Goal: Transaction & Acquisition: Purchase product/service

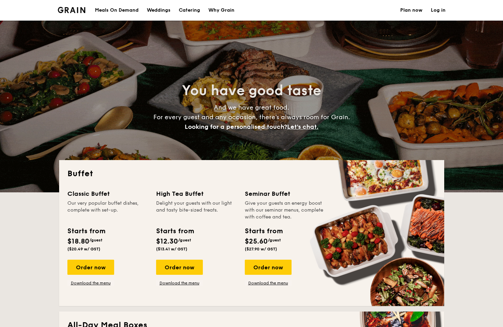
select select
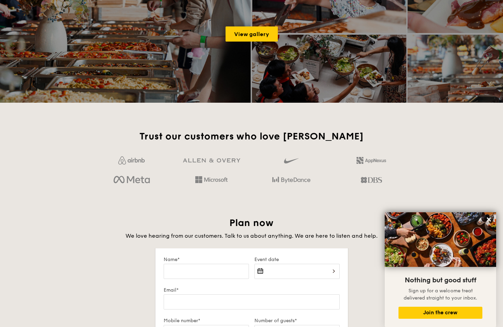
scroll to position [1068, 0]
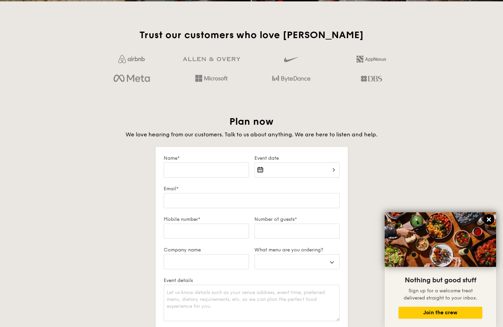
click at [489, 222] on icon at bounding box center [489, 220] width 6 height 6
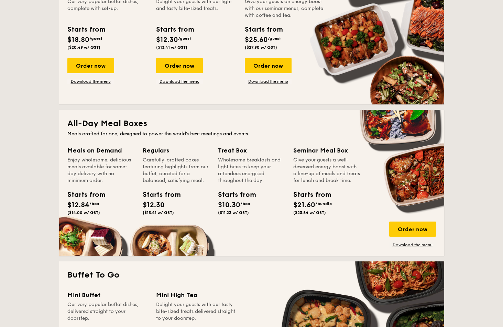
scroll to position [202, 0]
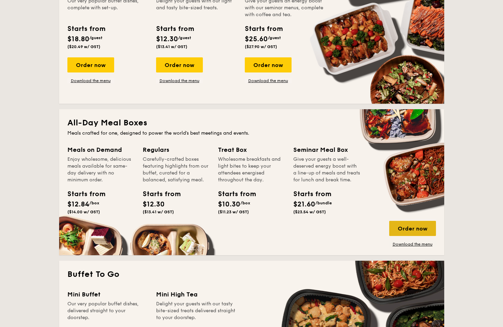
click at [412, 224] on div "Order now" at bounding box center [412, 228] width 47 height 15
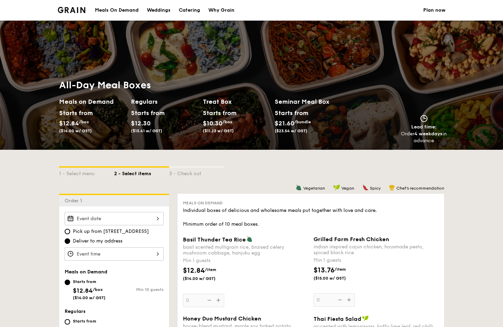
click at [144, 224] on div at bounding box center [114, 218] width 99 height 13
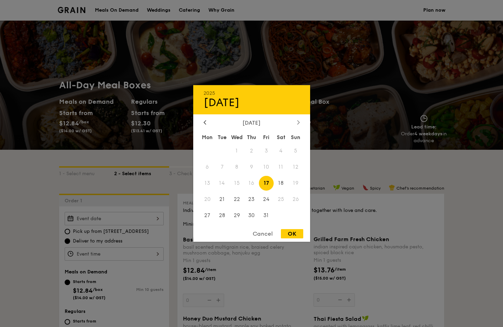
click at [296, 125] on div at bounding box center [298, 123] width 6 height 7
click at [295, 184] on span "21" at bounding box center [295, 183] width 15 height 15
click at [297, 184] on span "21" at bounding box center [295, 183] width 15 height 15
click at [283, 184] on span "20" at bounding box center [281, 183] width 15 height 15
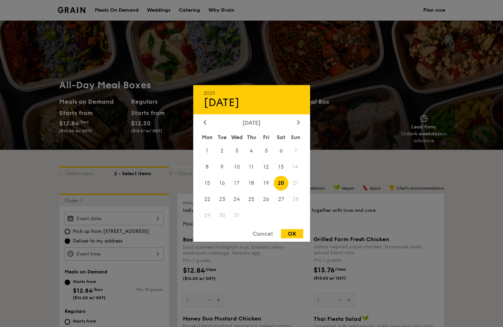
click at [302, 182] on span "21" at bounding box center [295, 183] width 15 height 15
click at [295, 232] on div "OK" at bounding box center [292, 233] width 22 height 9
type input "[DATE]"
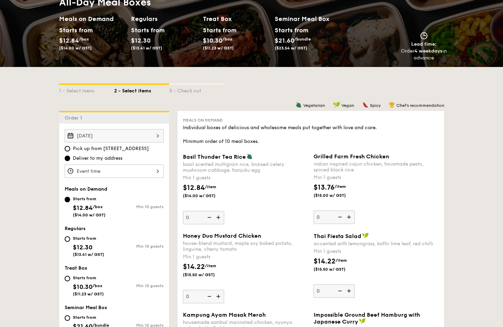
scroll to position [92, 0]
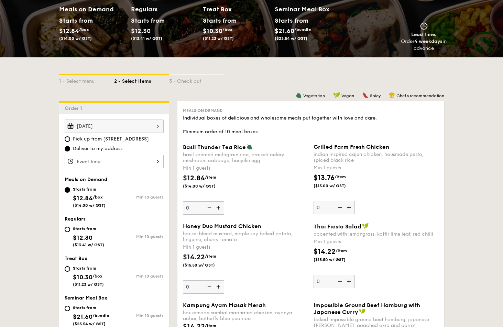
click at [135, 139] on span "Pick up from [STREET_ADDRESS]" at bounding box center [111, 139] width 76 height 7
click at [70, 139] on input "Pick up from [STREET_ADDRESS]" at bounding box center [68, 139] width 6 height 6
radio input "true"
click at [100, 148] on span "Deliver to my address" at bounding box center [98, 148] width 50 height 7
click at [70, 148] on input "Deliver to my address" at bounding box center [68, 149] width 6 height 6
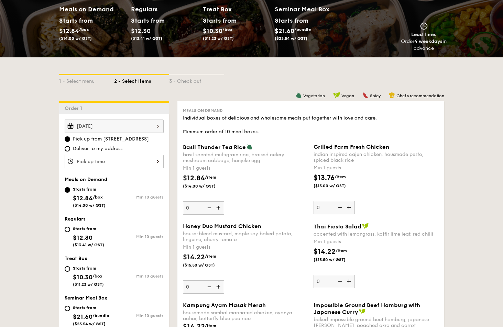
radio input "true"
click at [127, 159] on div at bounding box center [114, 161] width 99 height 13
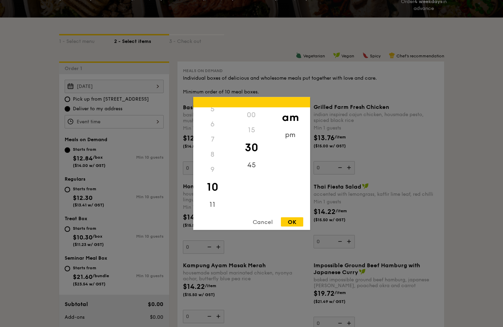
scroll to position [189, 0]
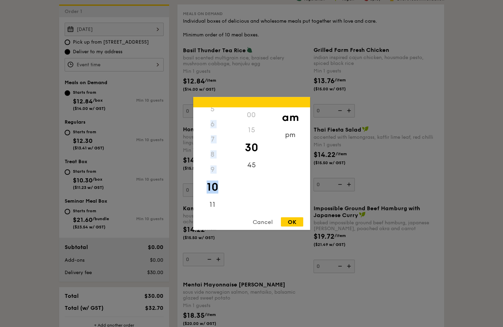
drag, startPoint x: 231, startPoint y: 182, endPoint x: 230, endPoint y: 119, distance: 62.2
click at [230, 119] on div "12 1 2 3 4 5 6 7 8 9 10 11" at bounding box center [212, 160] width 39 height 105
click at [234, 176] on div "00 15 30 45" at bounding box center [251, 160] width 39 height 105
drag, startPoint x: 231, startPoint y: 179, endPoint x: 236, endPoint y: 205, distance: 26.6
click at [236, 205] on div "12 1 2 3 4 5 6 7 8 9 10 11 00 15 30 45 am pm" at bounding box center [251, 160] width 117 height 105
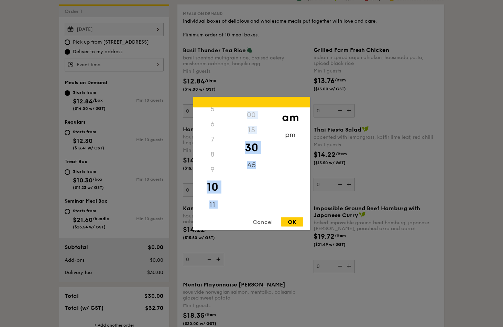
click at [252, 207] on div "00 15 30 45" at bounding box center [251, 160] width 39 height 105
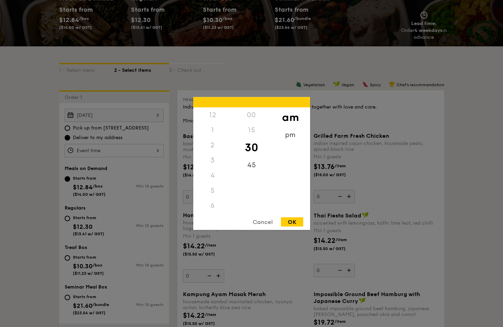
scroll to position [4, 0]
click at [213, 113] on div "12" at bounding box center [212, 110] width 39 height 15
click at [210, 112] on div "12" at bounding box center [212, 110] width 39 height 15
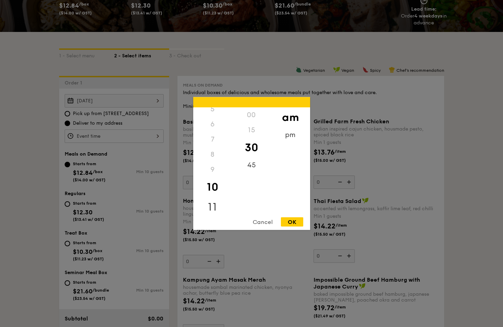
click at [215, 204] on div "11" at bounding box center [212, 207] width 39 height 20
click at [254, 166] on div "45" at bounding box center [251, 168] width 39 height 20
click at [211, 124] on div "6" at bounding box center [212, 124] width 39 height 15
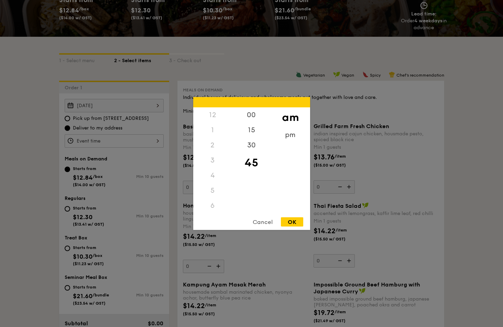
scroll to position [61, 0]
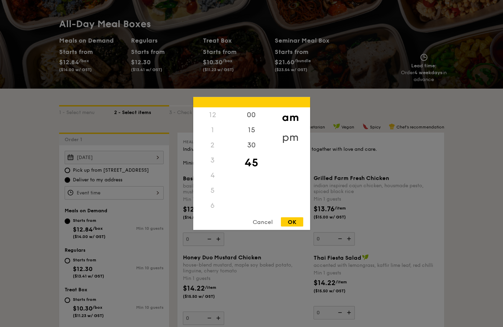
click at [291, 133] on div "pm" at bounding box center [290, 138] width 39 height 20
click at [209, 118] on div "12" at bounding box center [212, 118] width 39 height 20
click at [244, 117] on div "00" at bounding box center [251, 118] width 39 height 20
click at [292, 224] on div "OK" at bounding box center [292, 222] width 22 height 9
click at [143, 197] on div "12:00PM 12 1 2 3 4 5 6 7 8 9 10 11 00 15 30 45 am pm Cancel OK" at bounding box center [114, 192] width 99 height 13
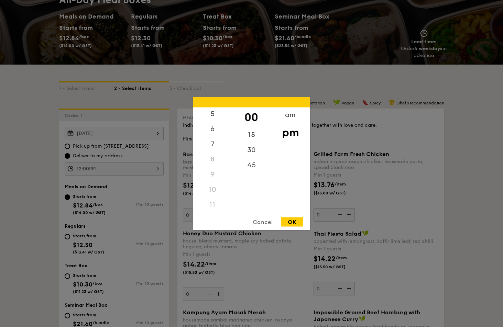
scroll to position [95, 0]
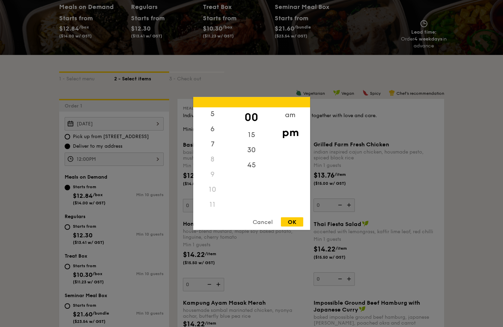
click at [214, 206] on div "11" at bounding box center [212, 204] width 39 height 15
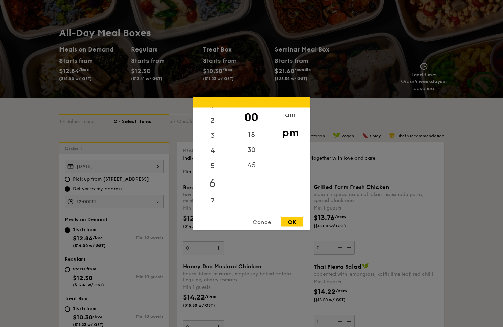
scroll to position [31, 0]
click at [291, 118] on div "am" at bounding box center [290, 118] width 39 height 20
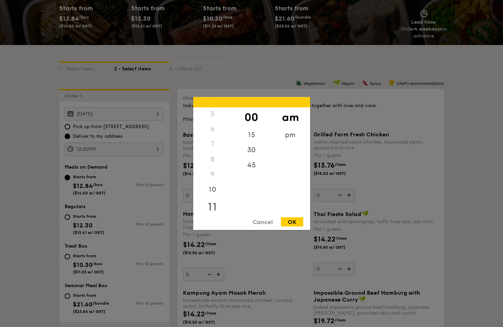
click at [213, 205] on div "11" at bounding box center [212, 207] width 39 height 20
click at [250, 151] on div "30" at bounding box center [251, 153] width 39 height 20
click at [249, 133] on div "15" at bounding box center [251, 133] width 39 height 20
click at [253, 117] on div "00" at bounding box center [251, 118] width 39 height 20
click at [293, 225] on div "OK" at bounding box center [292, 222] width 22 height 9
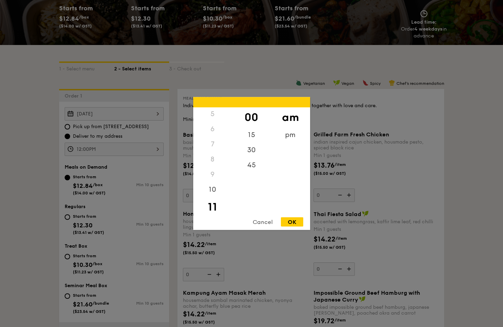
type input "11:00AM"
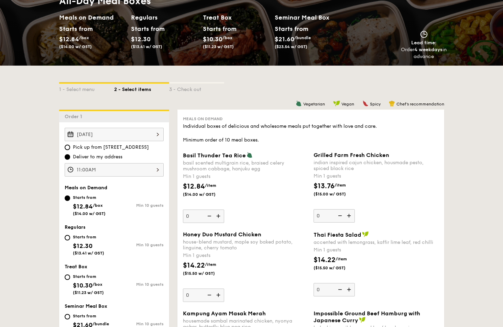
scroll to position [103, 0]
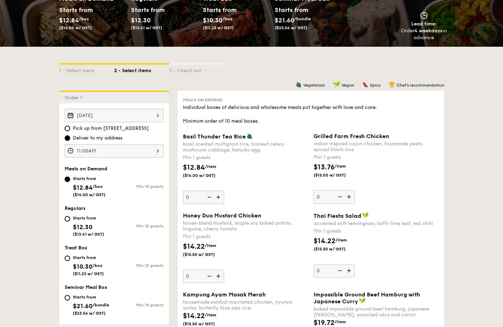
click at [220, 199] on img at bounding box center [219, 197] width 10 height 13
click at [220, 199] on input "0" at bounding box center [203, 197] width 41 height 13
click at [220, 199] on img at bounding box center [219, 197] width 10 height 13
click at [220, 199] on input "1" at bounding box center [203, 197] width 41 height 13
click at [220, 199] on img at bounding box center [219, 197] width 10 height 13
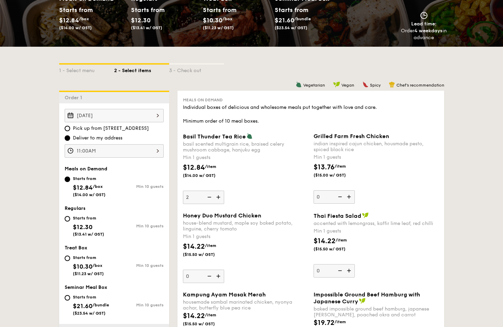
click at [220, 199] on input "2" at bounding box center [203, 197] width 41 height 13
click at [220, 199] on img at bounding box center [219, 197] width 10 height 13
click at [220, 199] on input "3" at bounding box center [203, 197] width 41 height 13
click at [220, 199] on img at bounding box center [219, 197] width 10 height 13
click at [220, 199] on input "4" at bounding box center [203, 197] width 41 height 13
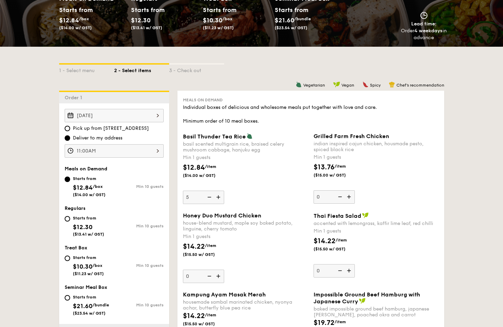
click at [220, 199] on img at bounding box center [219, 197] width 10 height 13
click at [220, 199] on input "5" at bounding box center [203, 197] width 41 height 13
click at [220, 199] on img at bounding box center [219, 197] width 10 height 13
click at [220, 199] on input "6" at bounding box center [203, 197] width 41 height 13
click at [220, 199] on img at bounding box center [219, 197] width 10 height 13
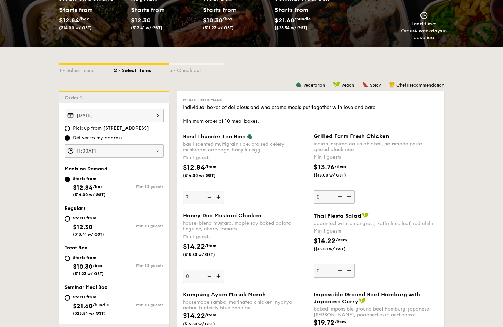
click at [220, 199] on input "7" at bounding box center [203, 197] width 41 height 13
click at [220, 199] on img at bounding box center [219, 197] width 10 height 13
click at [220, 199] on input "8" at bounding box center [203, 197] width 41 height 13
type input "9"
